Goal: Task Accomplishment & Management: Manage account settings

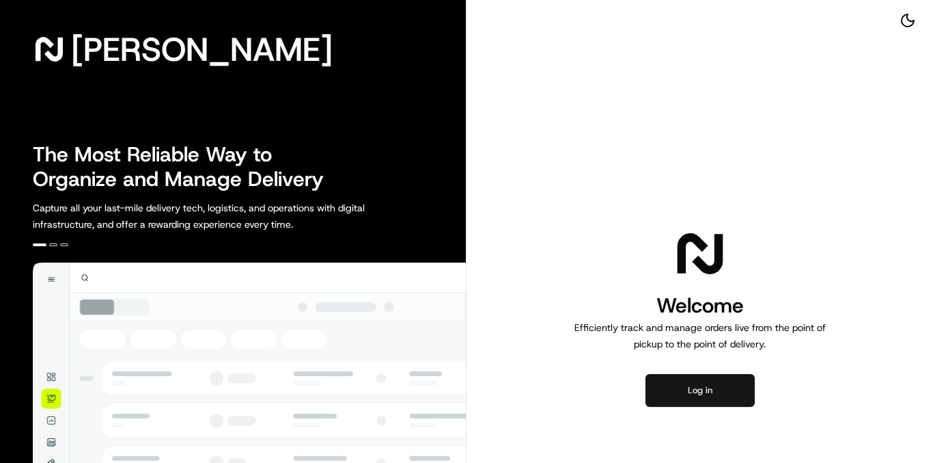
click at [685, 376] on button "Log in" at bounding box center [700, 390] width 109 height 33
